Goal: Task Accomplishment & Management: Manage account settings

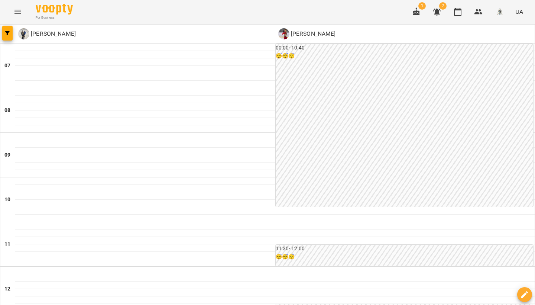
scroll to position [457, 0]
click at [17, 12] on icon "Menu" at bounding box center [17, 11] width 9 height 9
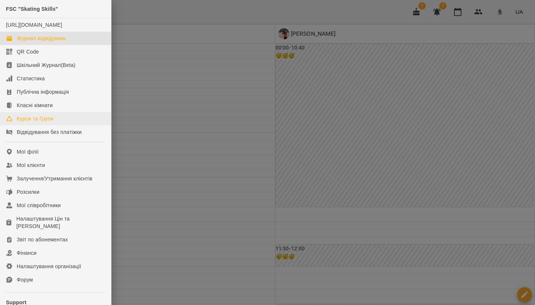
click at [39, 122] on div "Курси та Групи" at bounding box center [35, 118] width 37 height 7
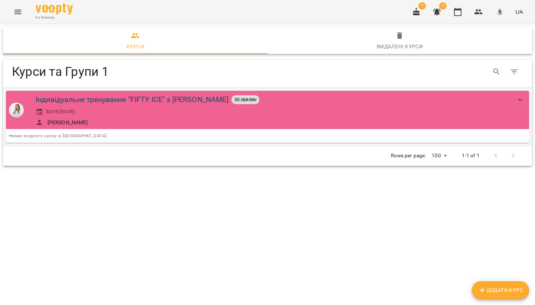
click at [177, 103] on div "Індивідуальне тренування "FIFTY ICE" з [PERSON_NAME]" at bounding box center [132, 100] width 193 height 12
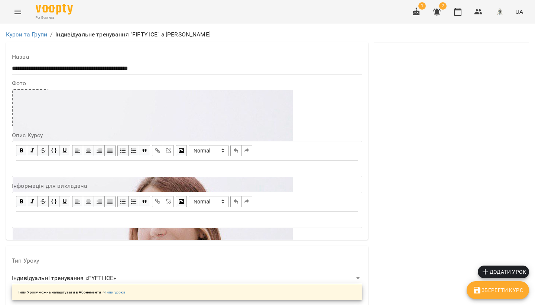
click at [22, 11] on button "Menu" at bounding box center [18, 12] width 18 height 18
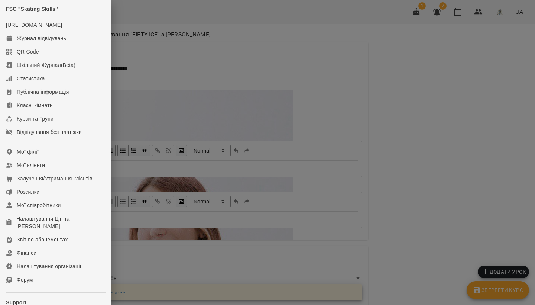
drag, startPoint x: 377, startPoint y: 102, endPoint x: 417, endPoint y: 119, distance: 43.7
click at [377, 103] on div at bounding box center [267, 152] width 535 height 305
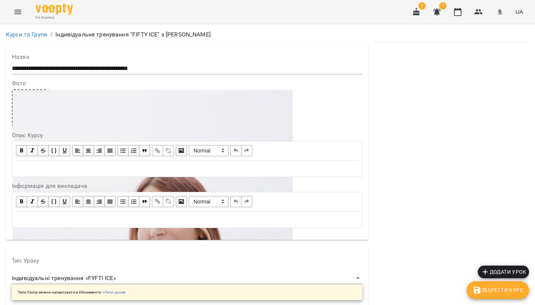
scroll to position [125, 0]
click at [497, 272] on span "Додати урок" at bounding box center [503, 271] width 45 height 9
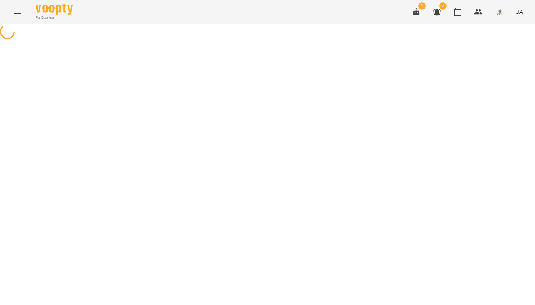
select select "**********"
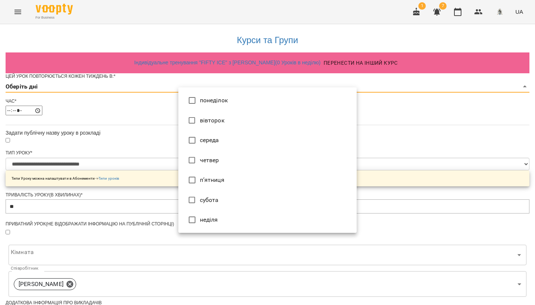
click at [214, 100] on body "**********" at bounding box center [267, 235] width 535 height 471
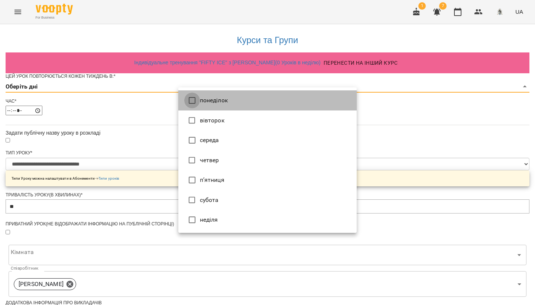
type input "*"
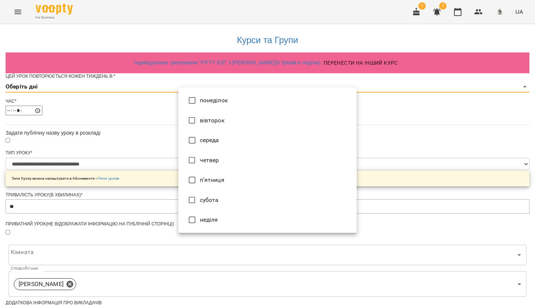
click at [535, 171] on div at bounding box center [267, 152] width 535 height 305
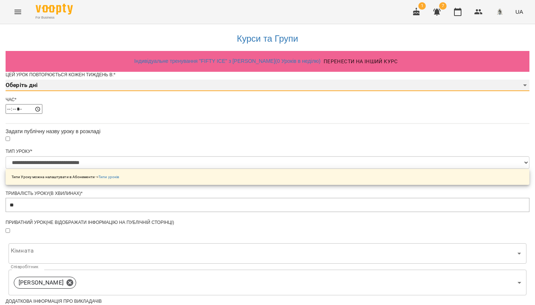
scroll to position [78, 0]
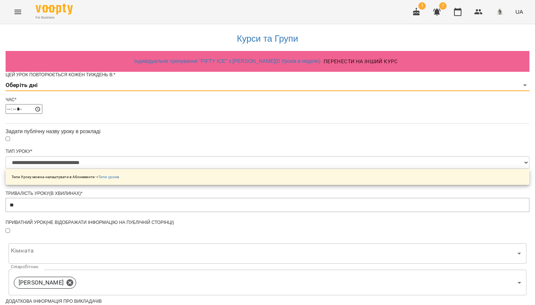
click at [335, 187] on body "**********" at bounding box center [267, 235] width 535 height 471
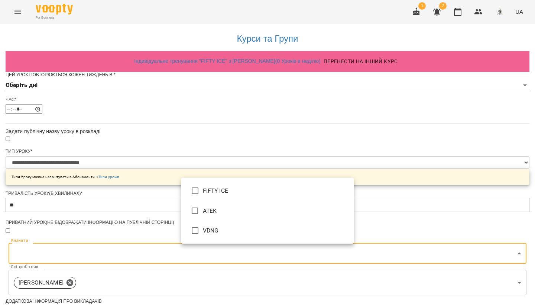
click at [442, 169] on div at bounding box center [267, 152] width 535 height 305
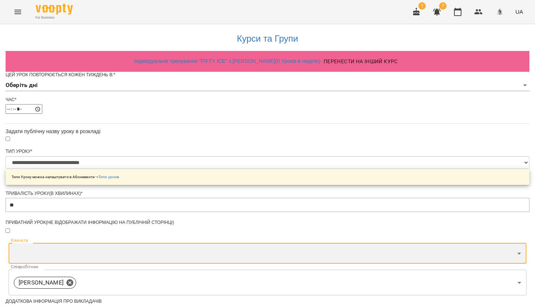
scroll to position [16, 0]
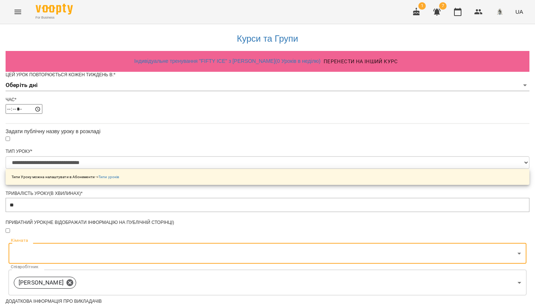
drag, startPoint x: 456, startPoint y: 11, endPoint x: 453, endPoint y: 22, distance: 11.4
click at [456, 11] on icon "button" at bounding box center [458, 11] width 9 height 9
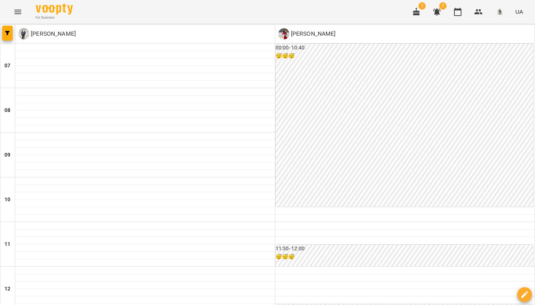
scroll to position [97, 0]
